Goal: Task Accomplishment & Management: Complete application form

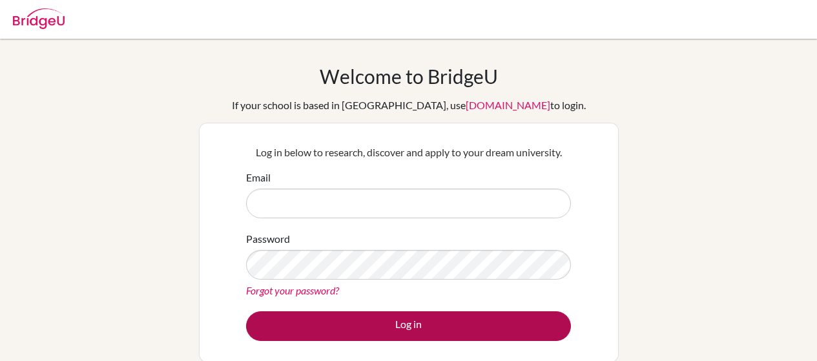
type input "sorto.fernando@amschool.edu.sv"
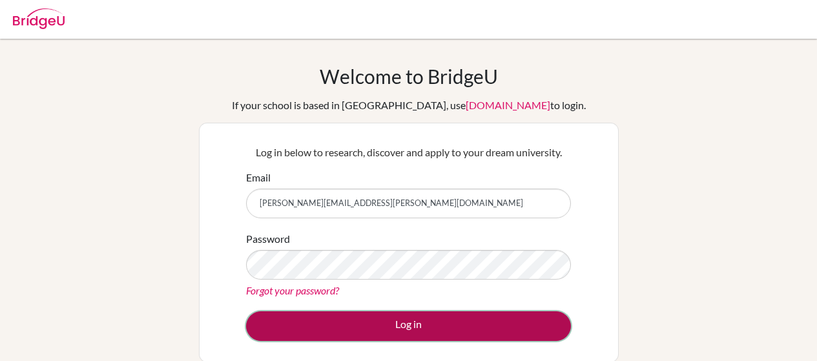
click at [435, 319] on button "Log in" at bounding box center [408, 326] width 325 height 30
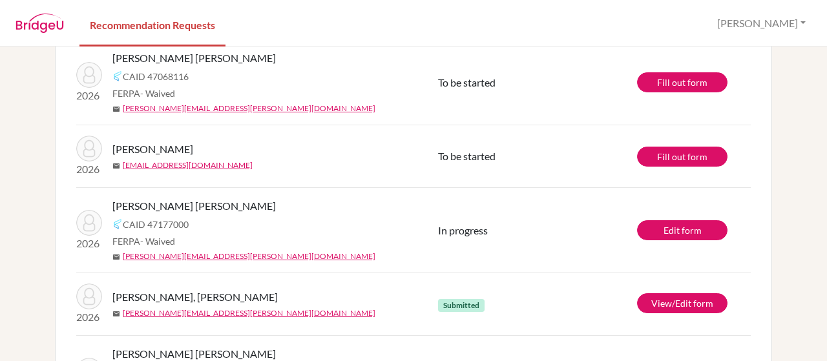
scroll to position [150, 0]
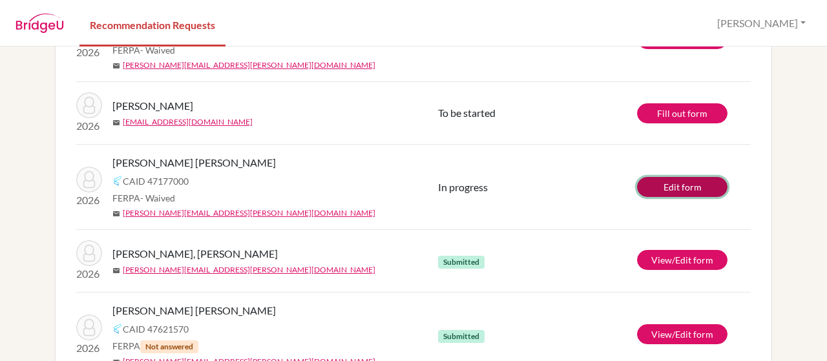
click at [673, 183] on link "Edit form" at bounding box center [682, 187] width 90 height 20
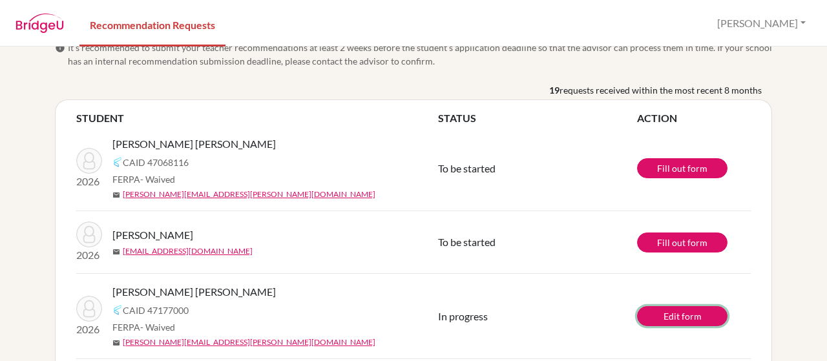
scroll to position [0, 0]
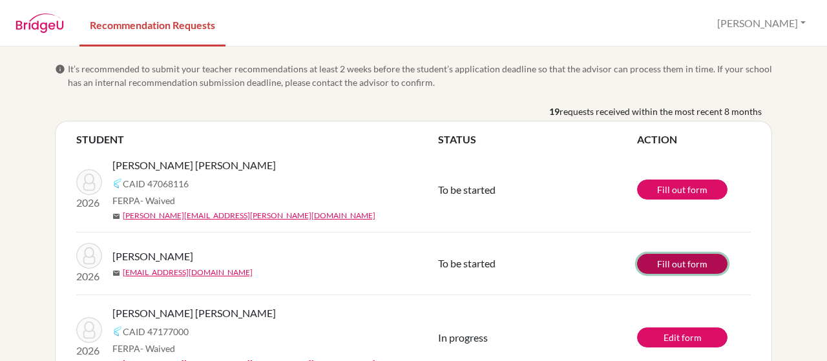
click at [669, 260] on link "Fill out form" at bounding box center [682, 264] width 90 height 20
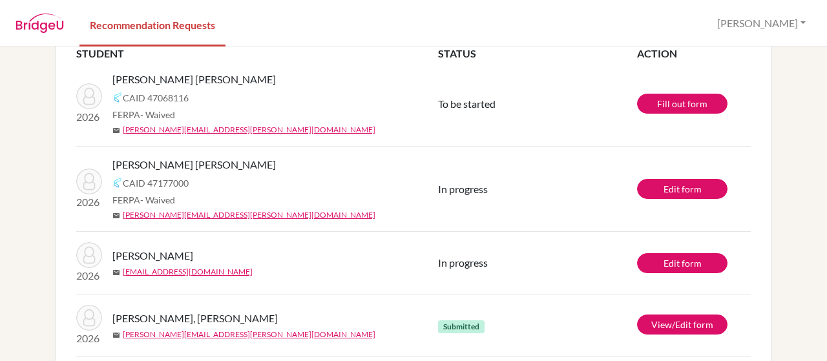
scroll to position [43, 0]
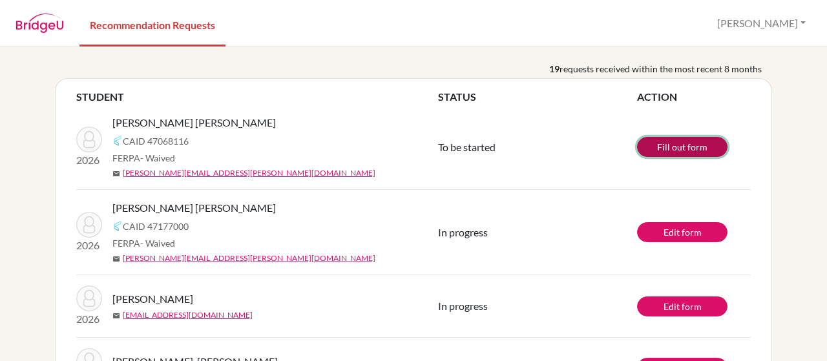
click at [678, 147] on link "Fill out form" at bounding box center [682, 147] width 90 height 20
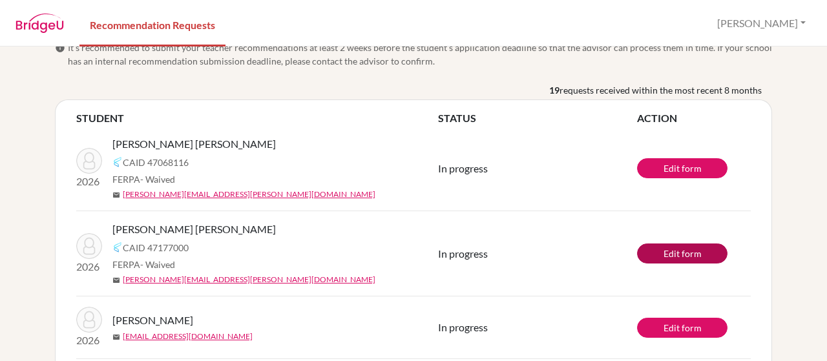
scroll to position [65, 0]
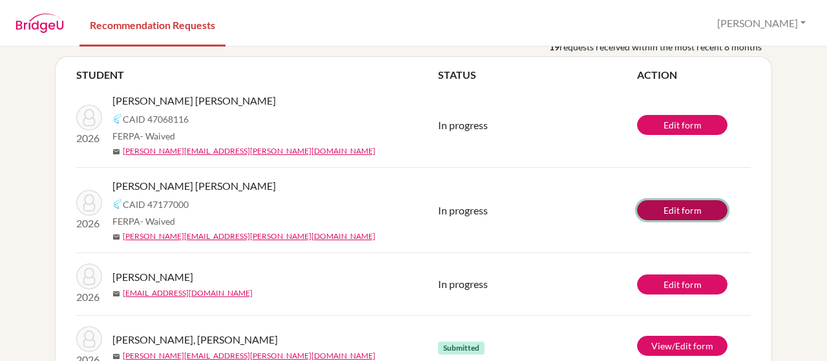
click at [695, 203] on link "Edit form" at bounding box center [682, 210] width 90 height 20
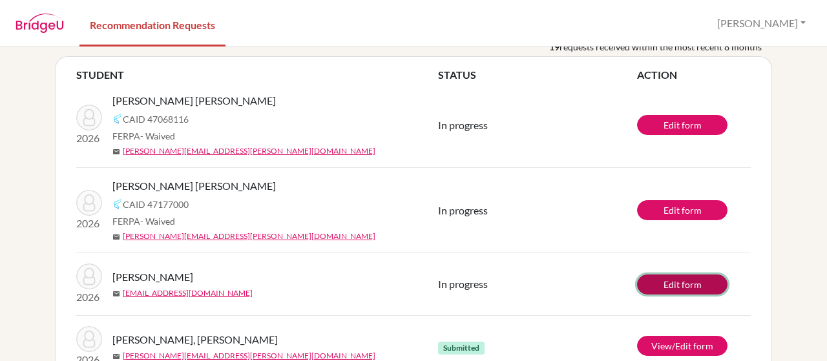
click at [672, 283] on link "Edit form" at bounding box center [682, 284] width 90 height 20
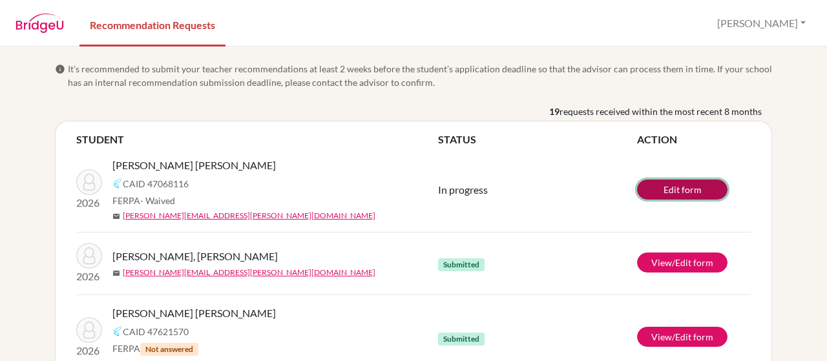
click at [669, 183] on link "Edit form" at bounding box center [682, 190] width 90 height 20
